Goal: Navigation & Orientation: Go to known website

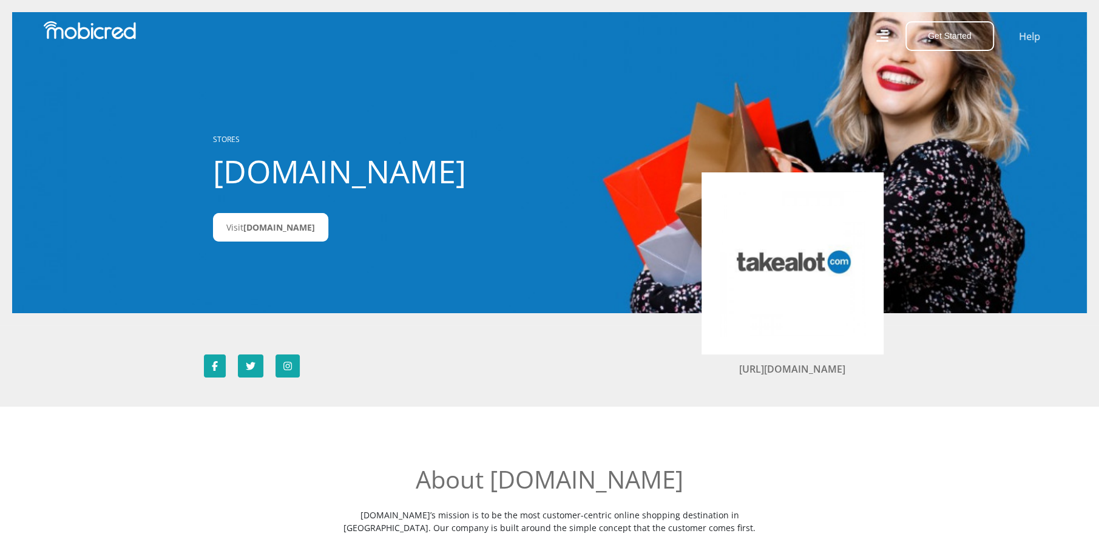
click at [881, 36] on icon at bounding box center [882, 36] width 13 height 19
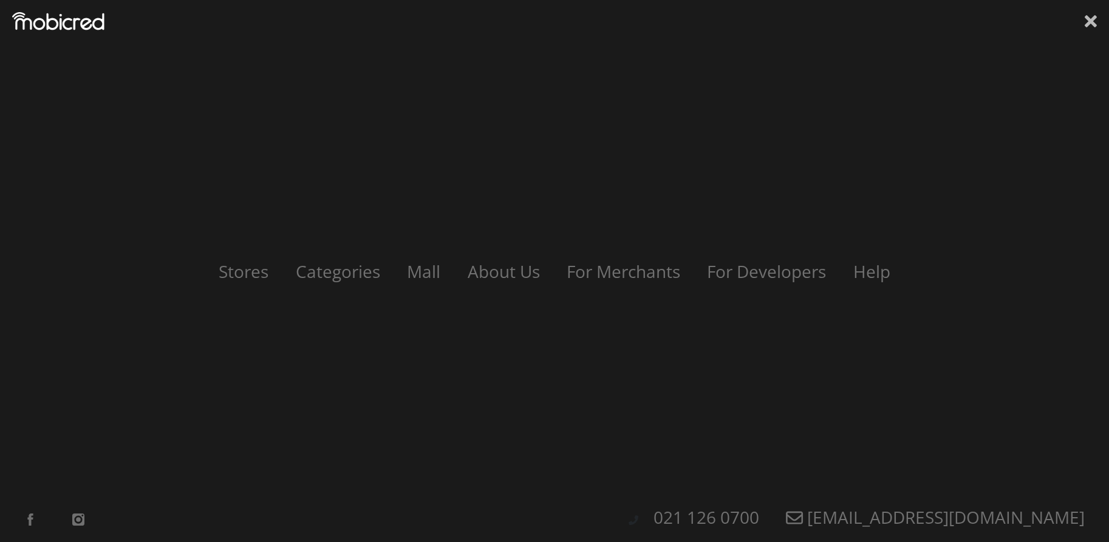
click at [1090, 15] on icon at bounding box center [1090, 21] width 12 height 18
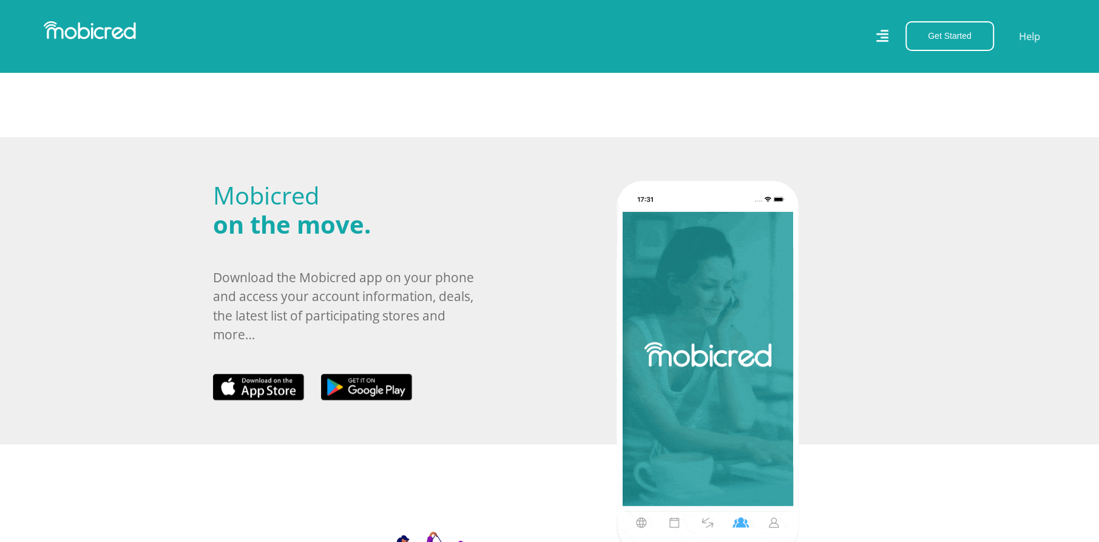
scroll to position [466, 0]
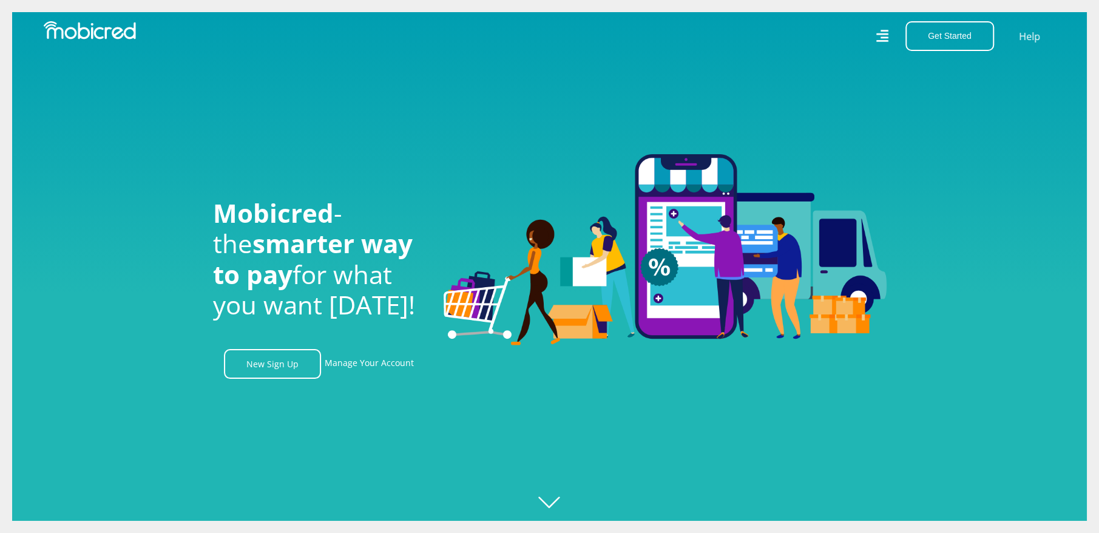
click at [879, 29] on icon at bounding box center [882, 36] width 13 height 18
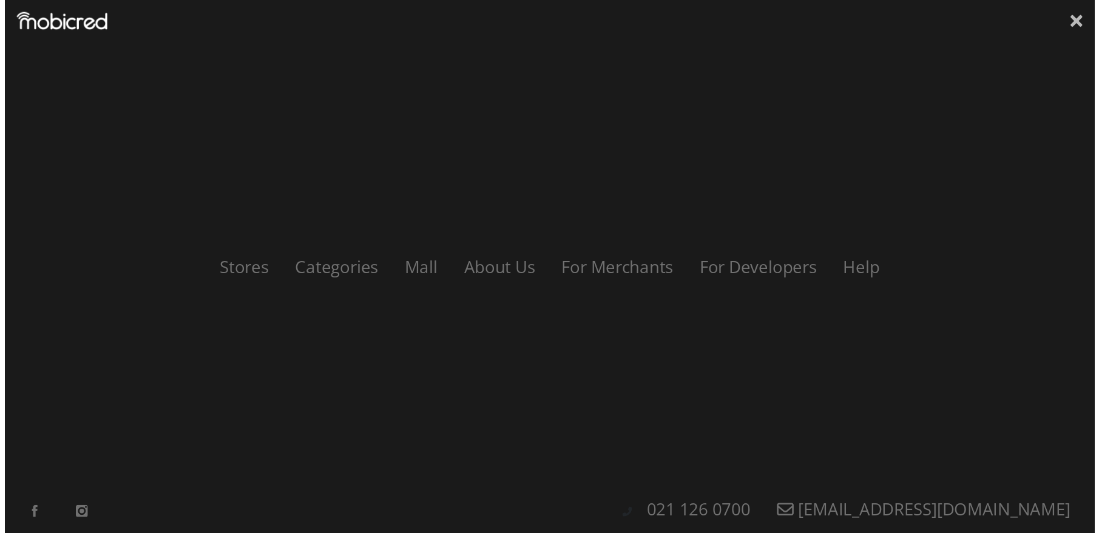
scroll to position [0, 1557]
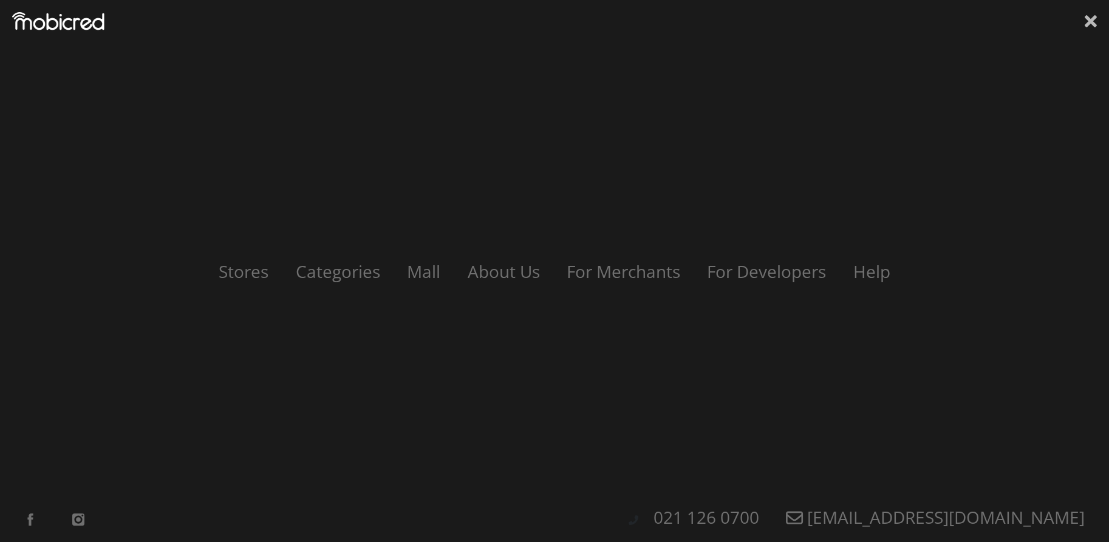
click at [1084, 17] on icon at bounding box center [1090, 21] width 12 height 18
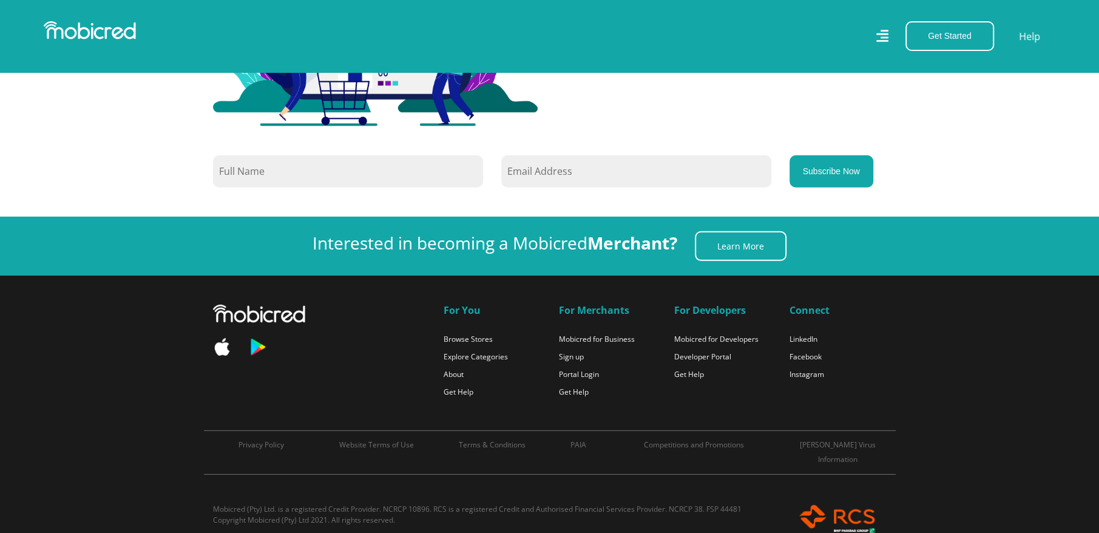
scroll to position [0, 2076]
